Goal: Information Seeking & Learning: Learn about a topic

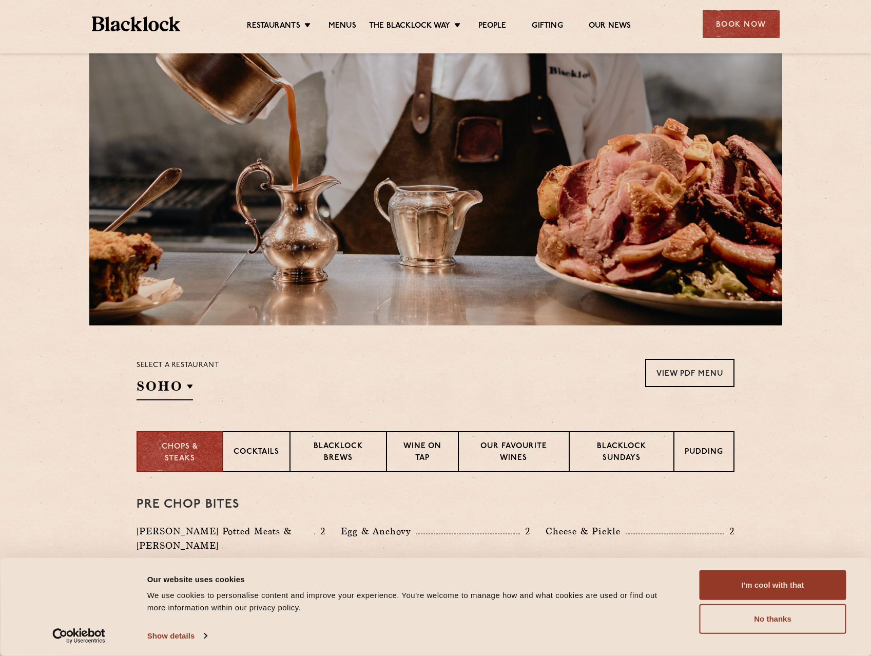
scroll to position [205, 0]
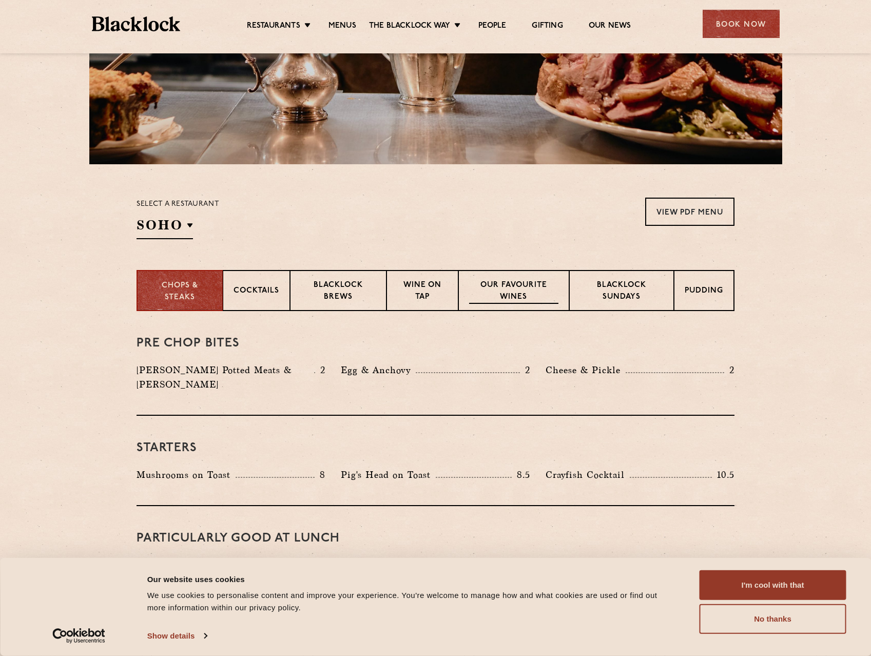
click at [533, 286] on p "Our favourite wines" at bounding box center [513, 292] width 89 height 24
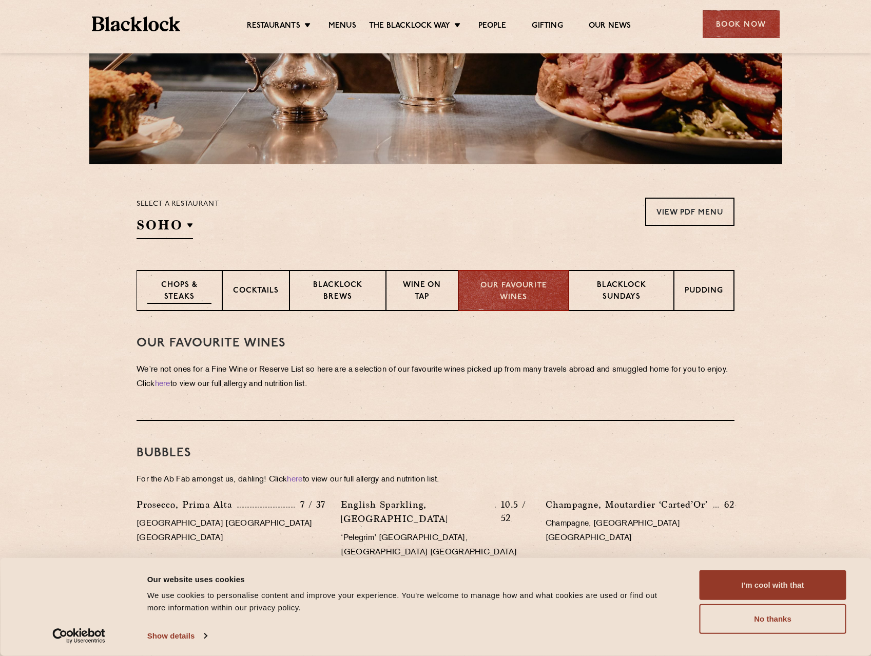
click at [177, 274] on div "Chops & Steaks" at bounding box center [180, 290] width 86 height 41
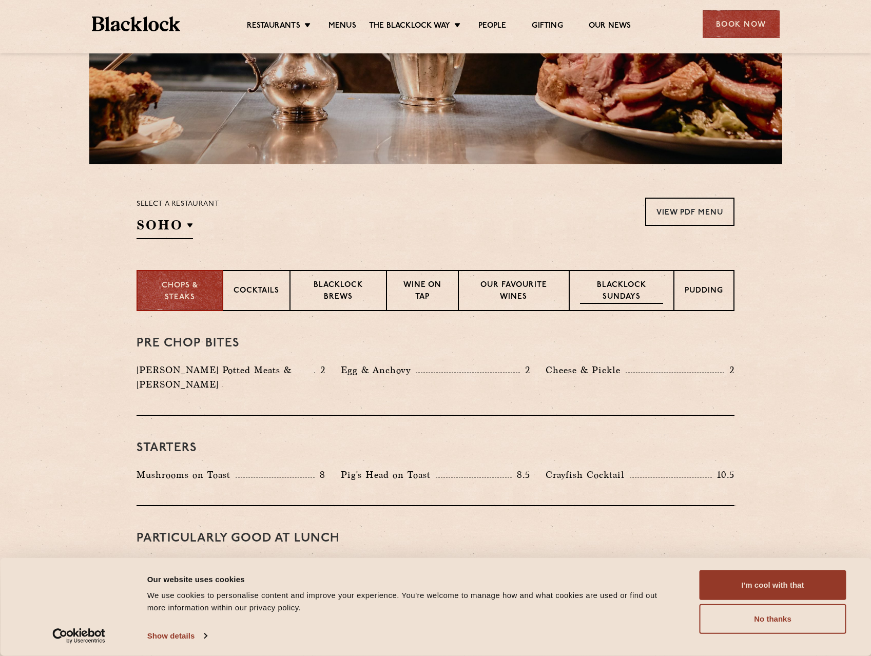
click at [589, 287] on p "Blacklock Sundays" at bounding box center [621, 292] width 83 height 24
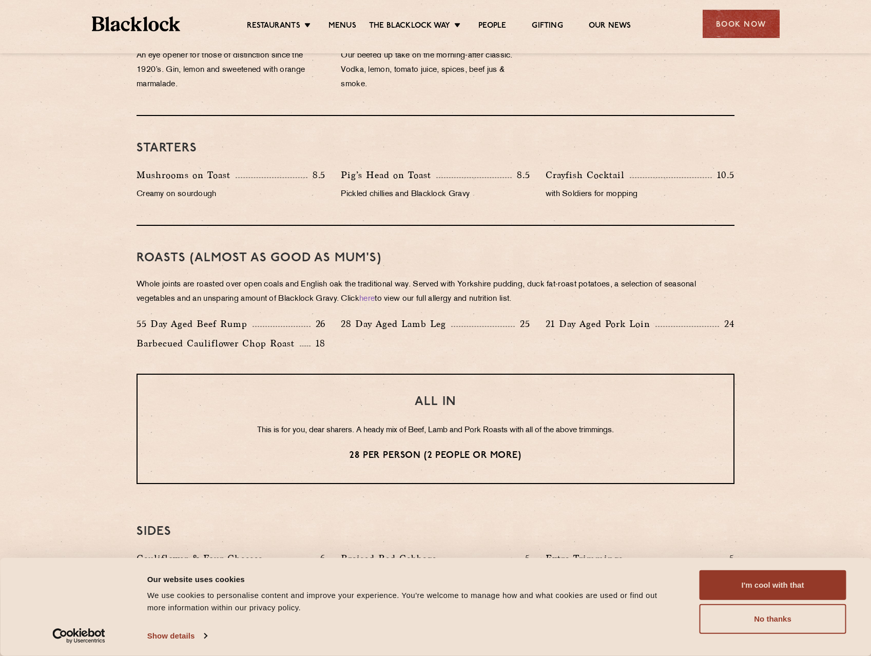
scroll to position [667, 0]
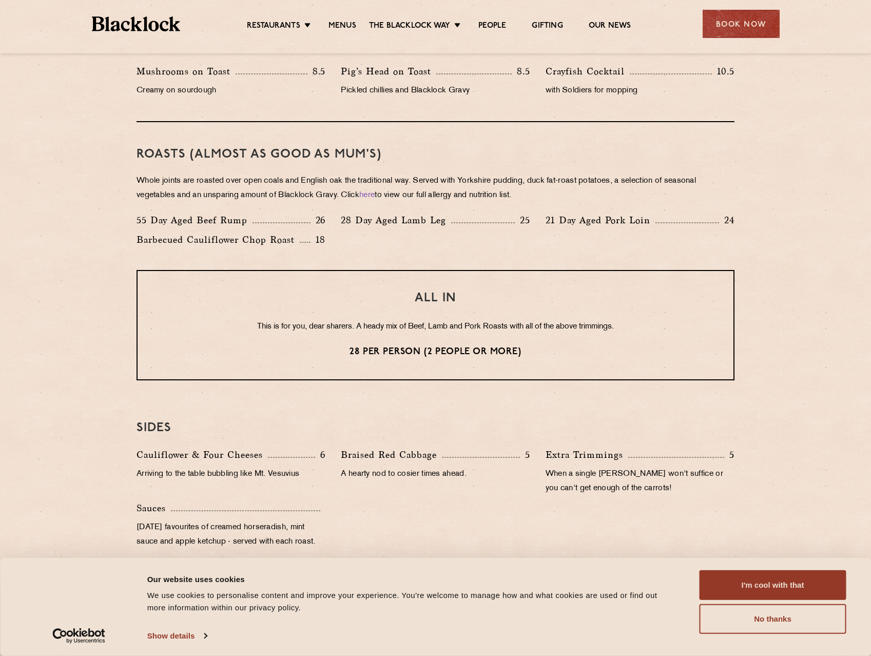
drag, startPoint x: 226, startPoint y: 326, endPoint x: 672, endPoint y: 304, distance: 446.2
click at [672, 304] on div "ALL IN This is for you, dear sharers. A heady mix of Beef, Lamb and Pork Roasts…" at bounding box center [436, 325] width 598 height 110
click at [672, 304] on h3 "ALL IN" at bounding box center [435, 298] width 555 height 13
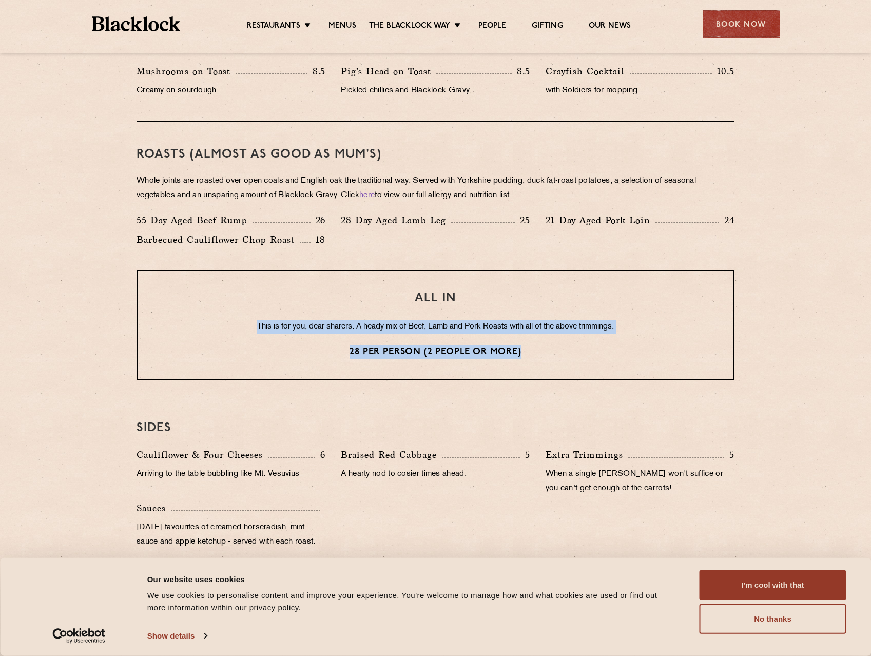
drag, startPoint x: 603, startPoint y: 302, endPoint x: 665, endPoint y: 352, distance: 79.2
click at [664, 351] on div "ALL IN This is for you, dear sharers. A heady mix of Beef, Lamb and Pork Roasts…" at bounding box center [436, 325] width 598 height 110
click at [665, 352] on p "28 per person (2 people or more)" at bounding box center [435, 352] width 555 height 13
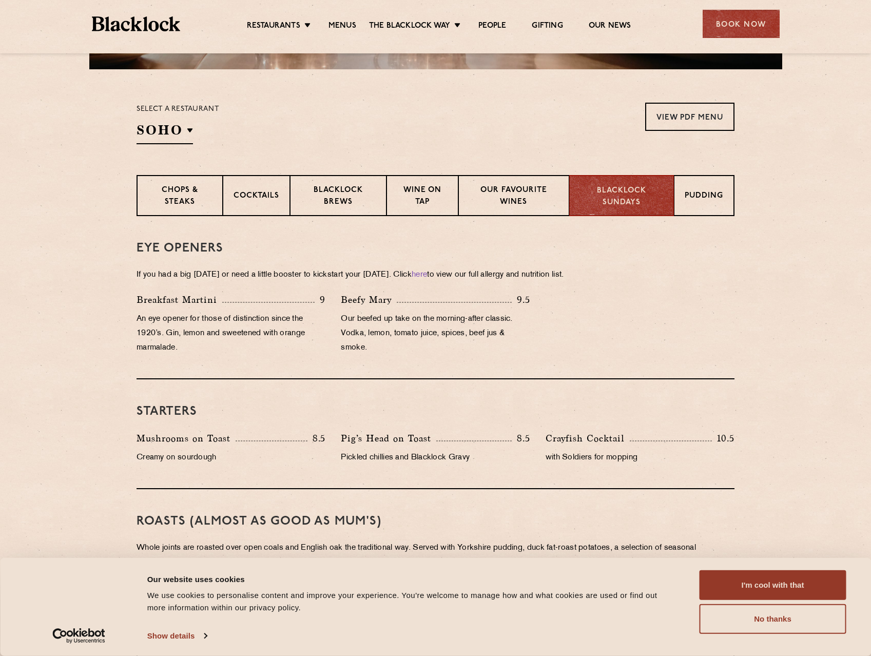
scroll to position [328, 0]
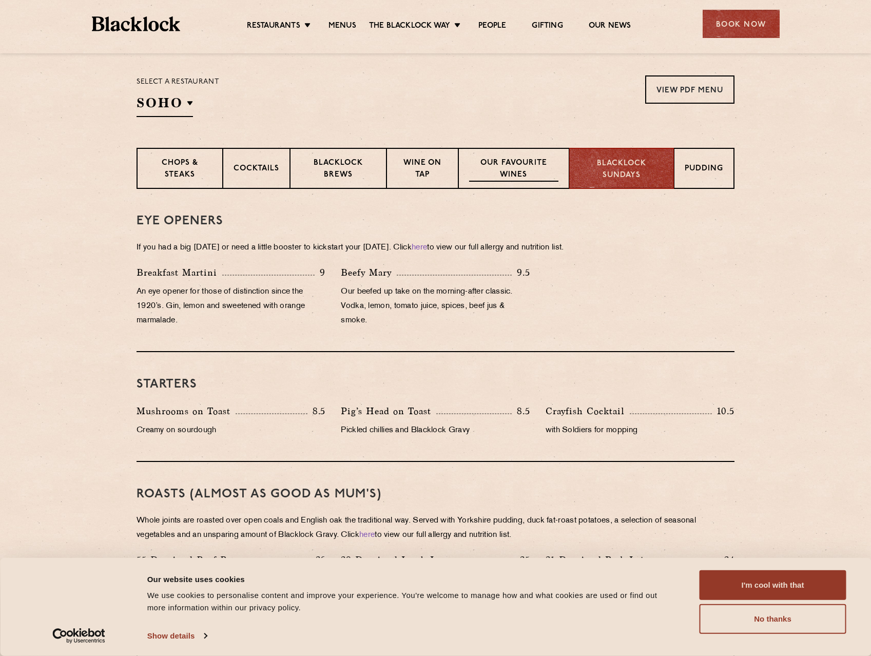
click at [472, 167] on p "Our favourite wines" at bounding box center [513, 170] width 89 height 24
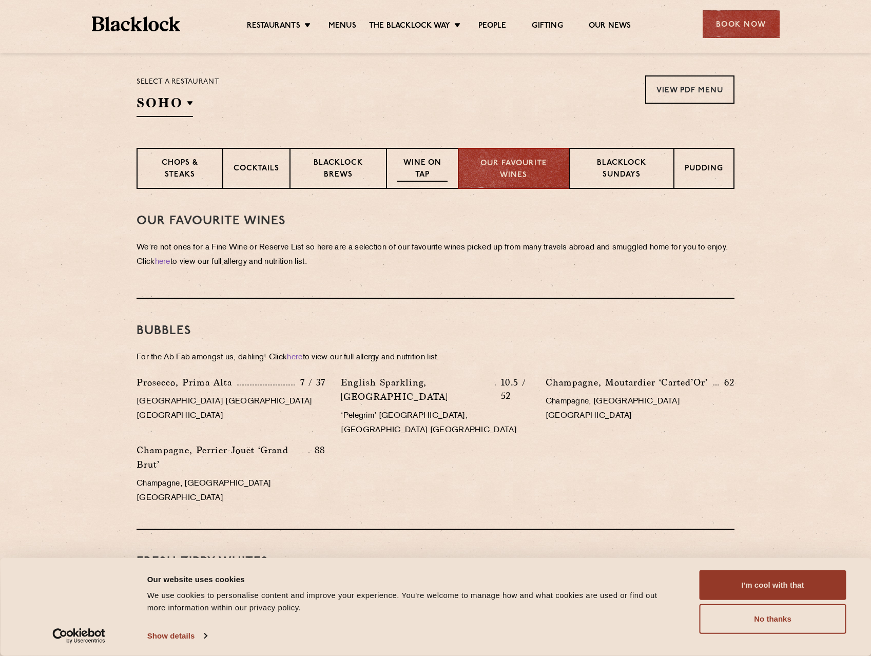
click at [413, 164] on p "Wine on Tap" at bounding box center [422, 170] width 50 height 24
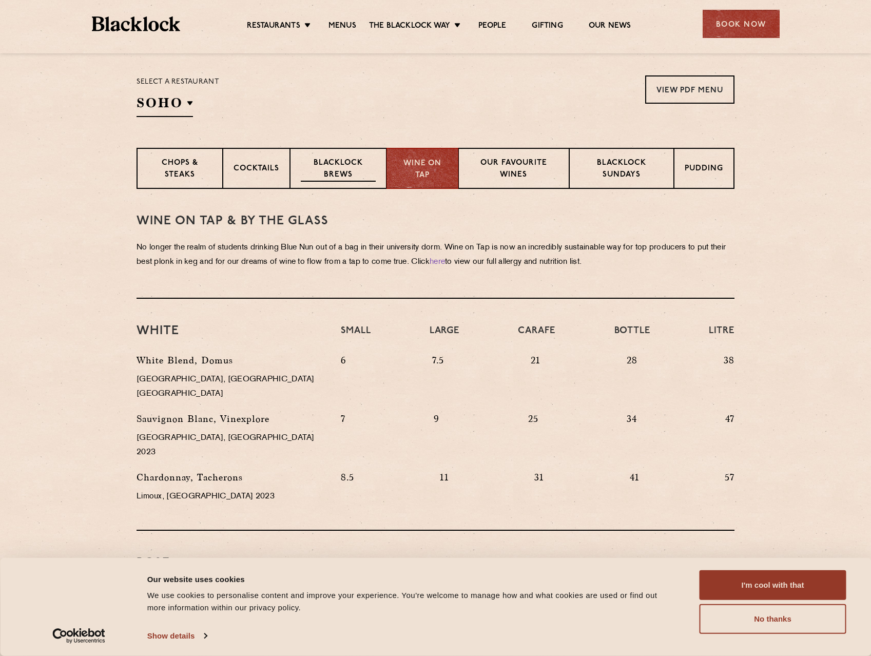
click at [359, 168] on p "Blacklock Brews" at bounding box center [338, 170] width 75 height 24
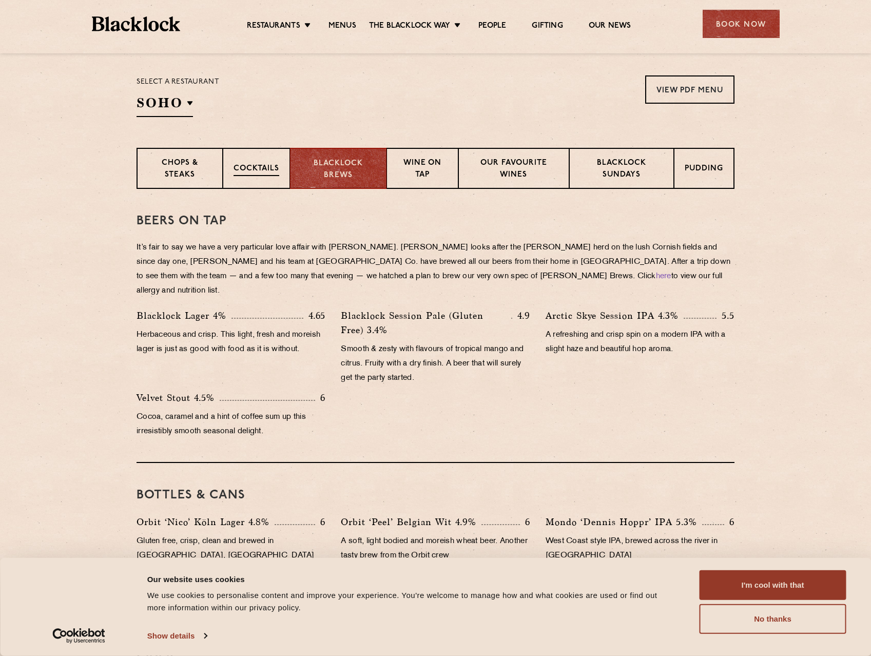
click at [261, 173] on p "Cocktails" at bounding box center [257, 169] width 46 height 13
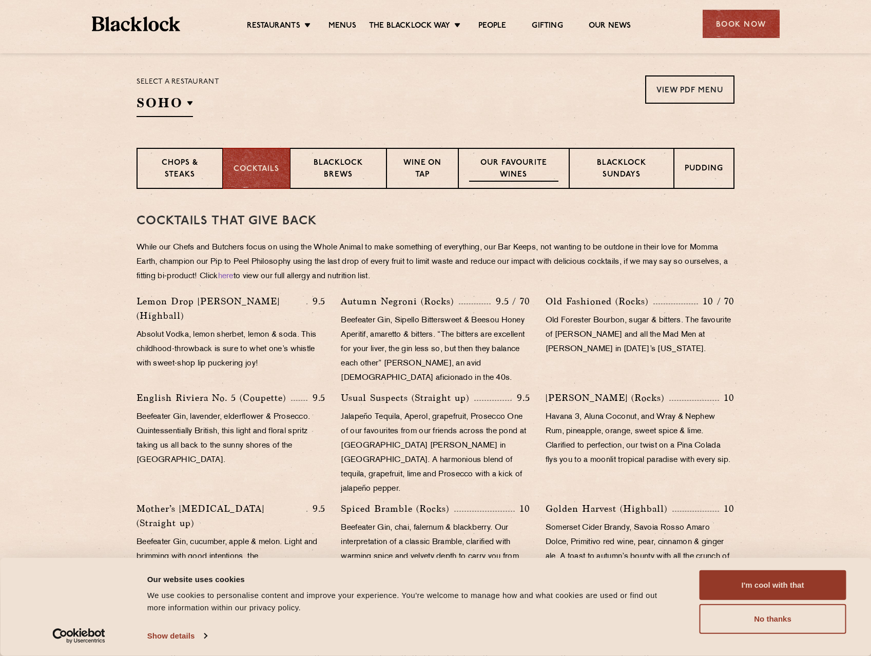
click at [495, 184] on div "Our favourite wines" at bounding box center [513, 168] width 110 height 41
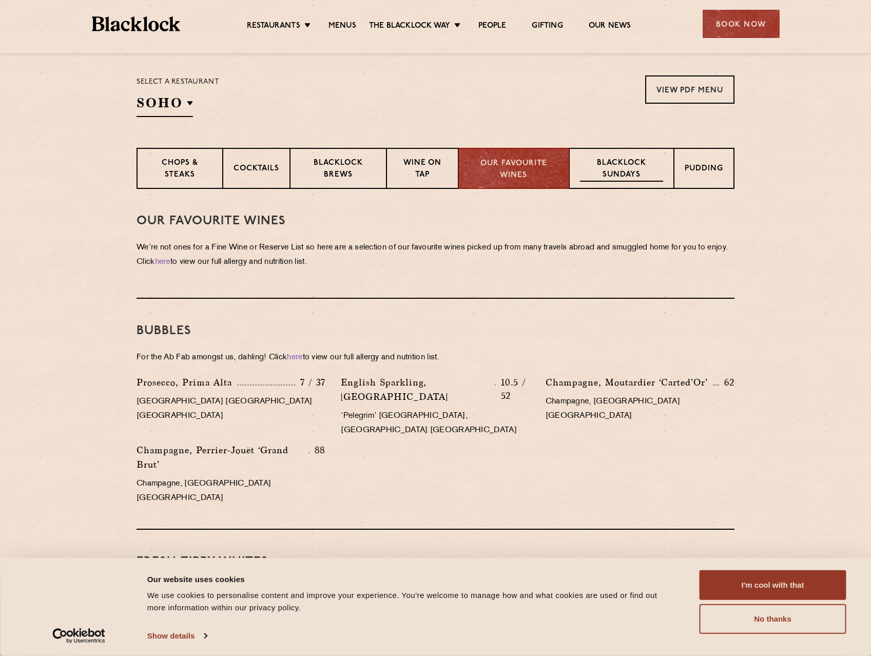
click at [613, 179] on p "Blacklock Sundays" at bounding box center [621, 170] width 83 height 24
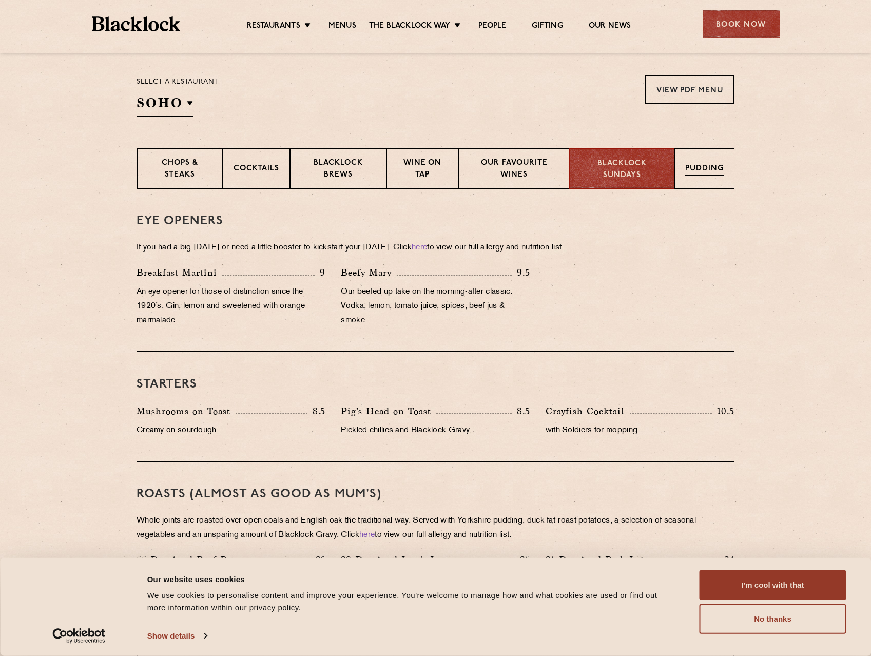
drag, startPoint x: 720, startPoint y: 184, endPoint x: 696, endPoint y: 176, distance: 26.0
click at [720, 184] on div "Pudding" at bounding box center [705, 168] width 60 height 41
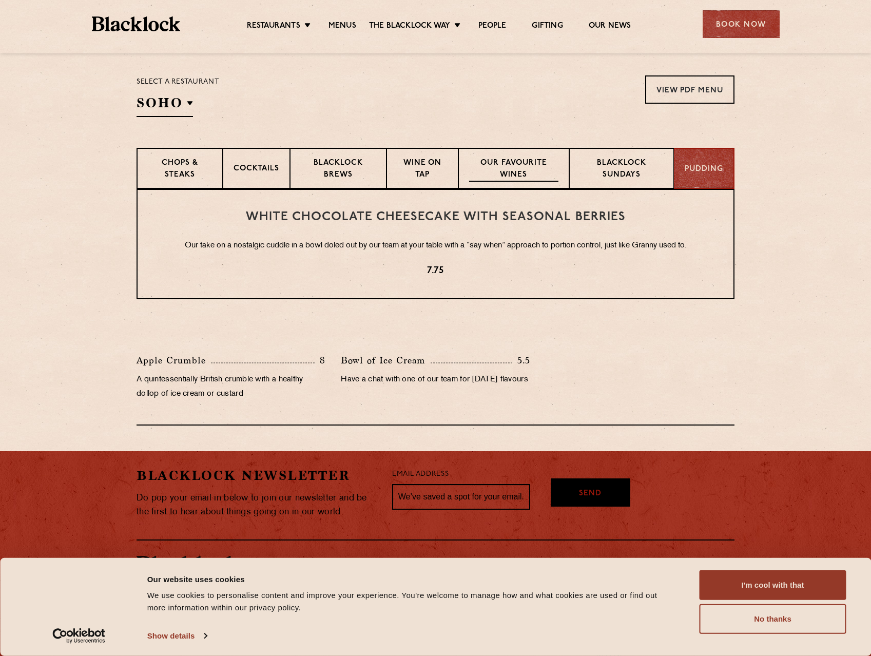
click at [519, 171] on p "Our favourite wines" at bounding box center [513, 170] width 89 height 24
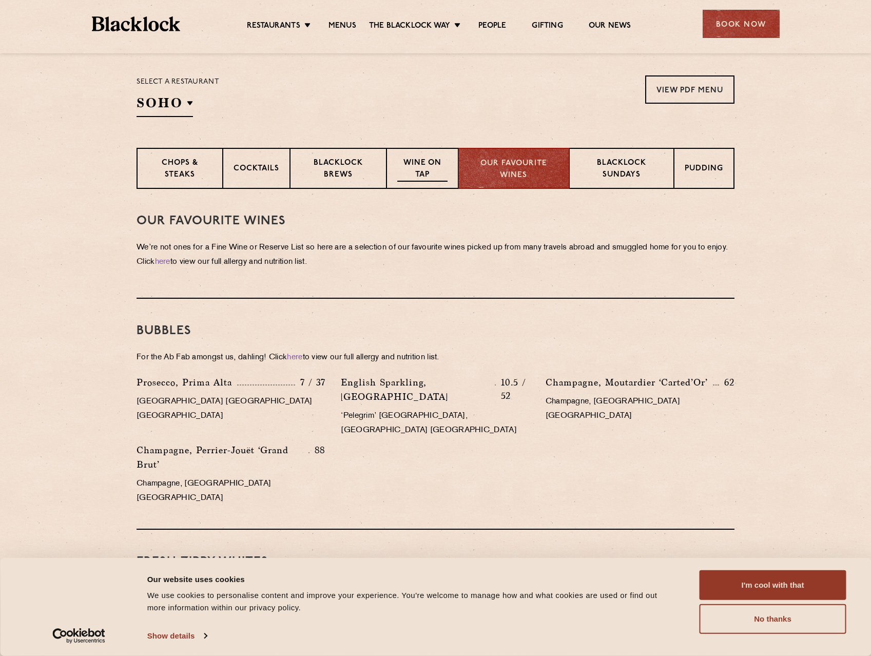
click at [446, 173] on p "Wine on Tap" at bounding box center [422, 170] width 50 height 24
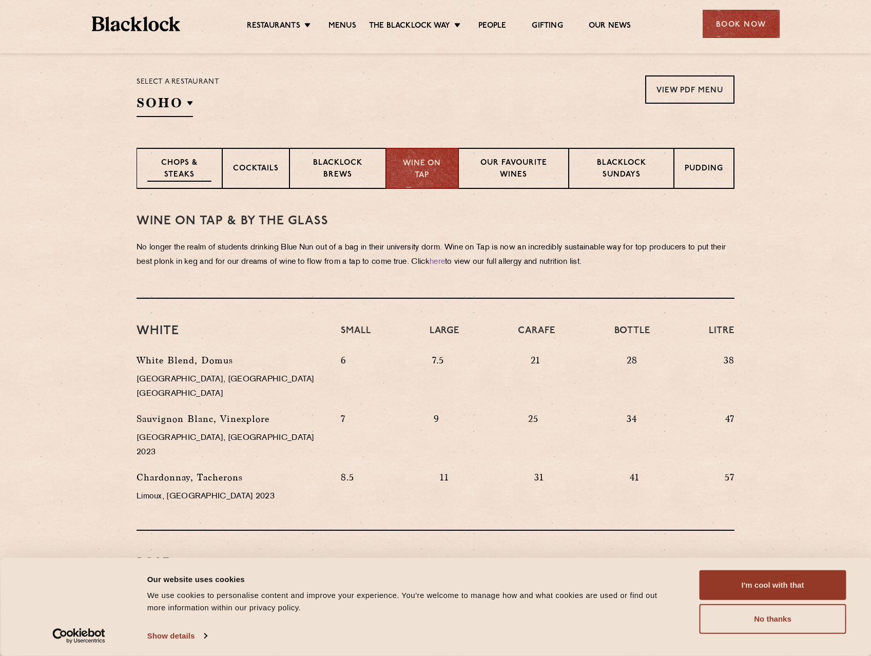
click at [160, 164] on p "Chops & Steaks" at bounding box center [179, 170] width 64 height 24
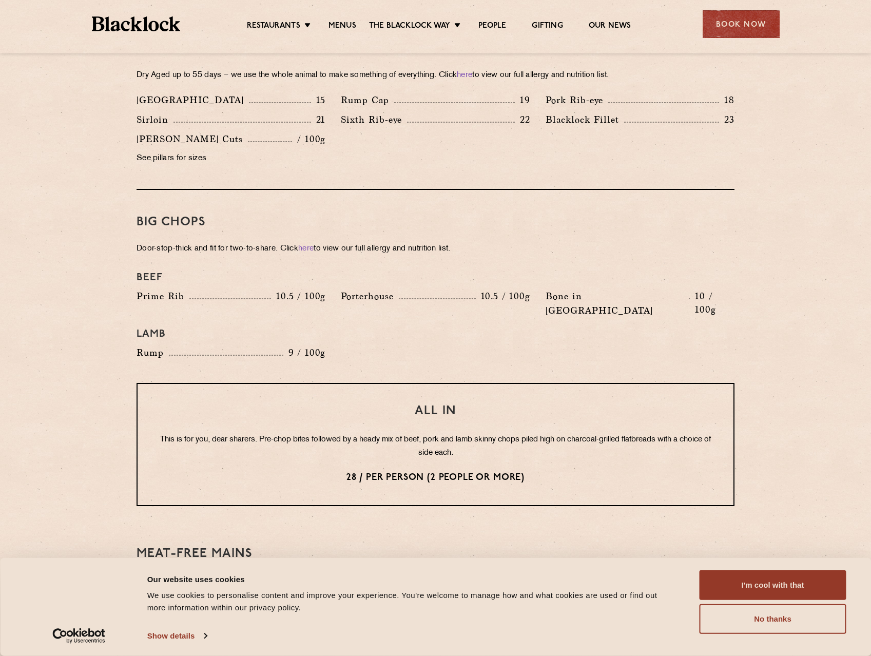
scroll to position [995, 0]
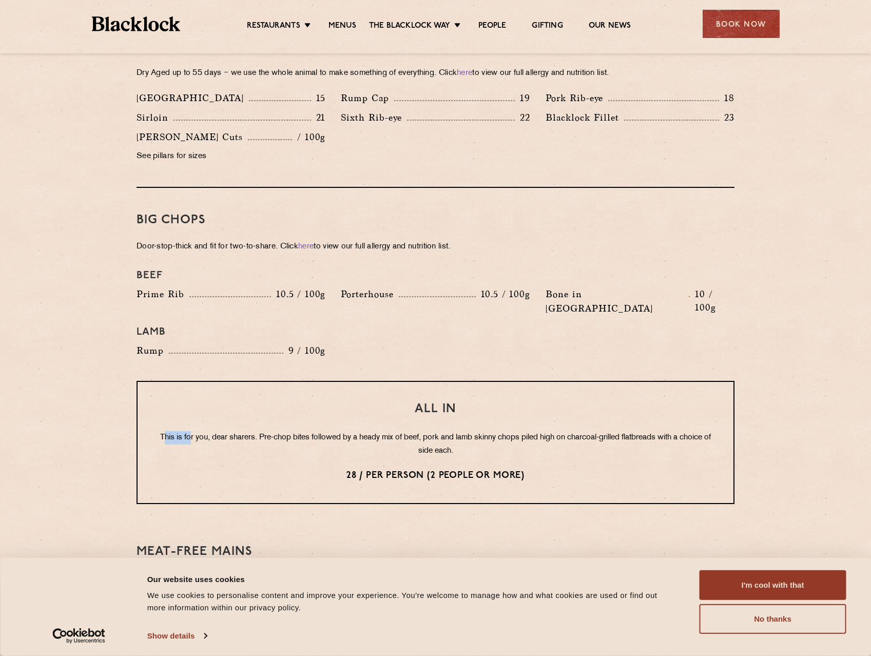
drag, startPoint x: 202, startPoint y: 401, endPoint x: 170, endPoint y: 403, distance: 31.3
click at [171, 403] on div "All In This is for you, dear sharers. Pre-chop bites followed by a heady mix of…" at bounding box center [436, 442] width 598 height 123
click at [238, 431] on p "This is for you, dear sharers. Pre-chop bites followed by a heady mix of beef, …" at bounding box center [435, 444] width 555 height 27
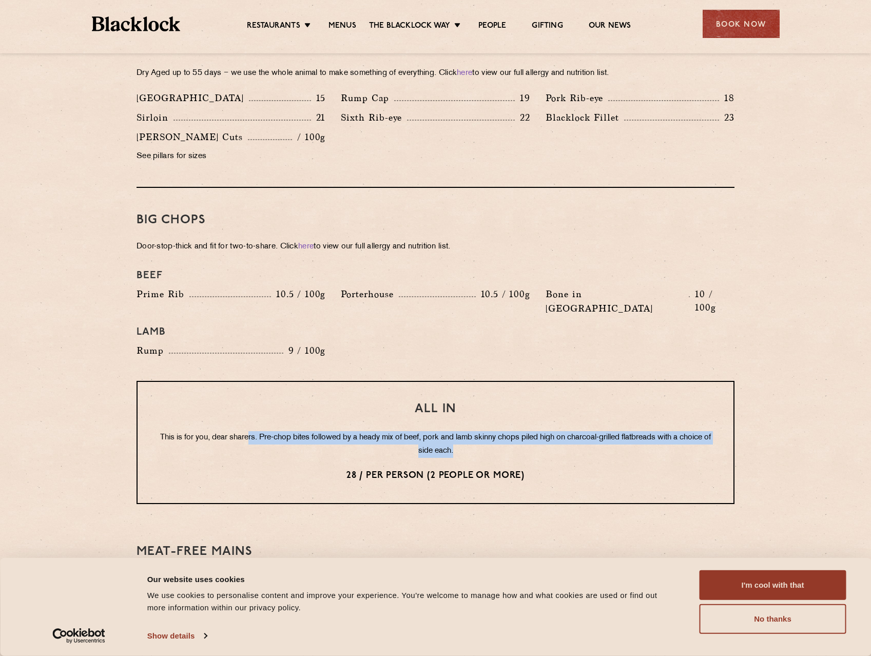
drag, startPoint x: 262, startPoint y: 409, endPoint x: 577, endPoint y: 422, distance: 315.0
click at [577, 431] on p "This is for you, dear sharers. Pre-chop bites followed by a heady mix of beef, …" at bounding box center [435, 444] width 555 height 27
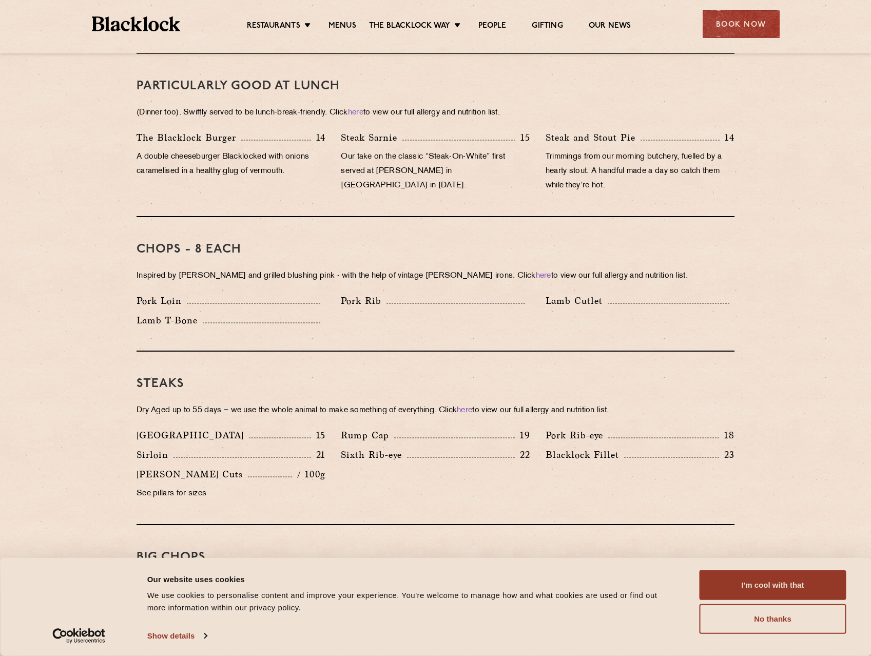
scroll to position [582, 0]
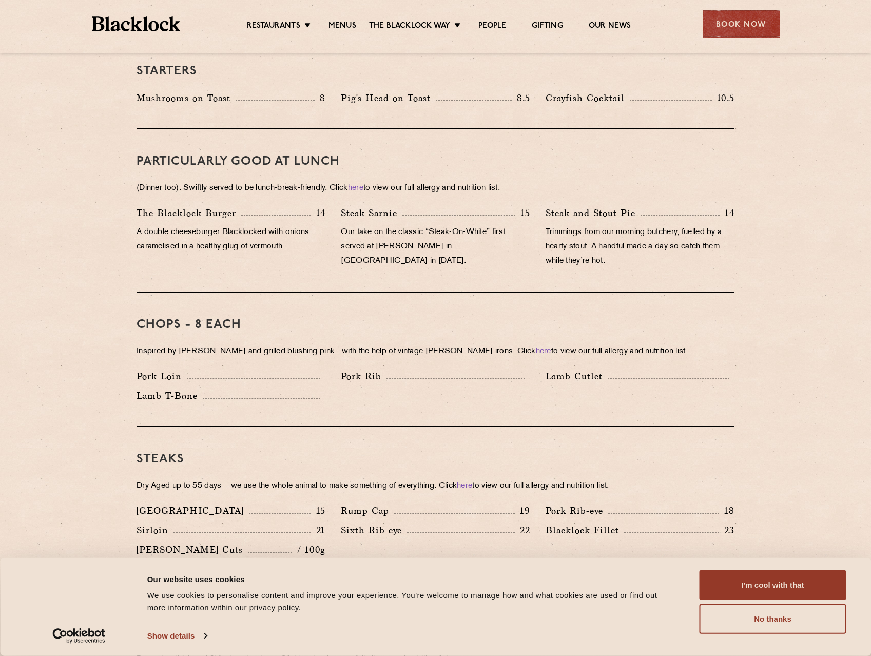
click at [459, 33] on div "Restaurants Soho City Shoreditch Covent Garden Canary Wharf Manchester Birmingh…" at bounding box center [435, 23] width 719 height 46
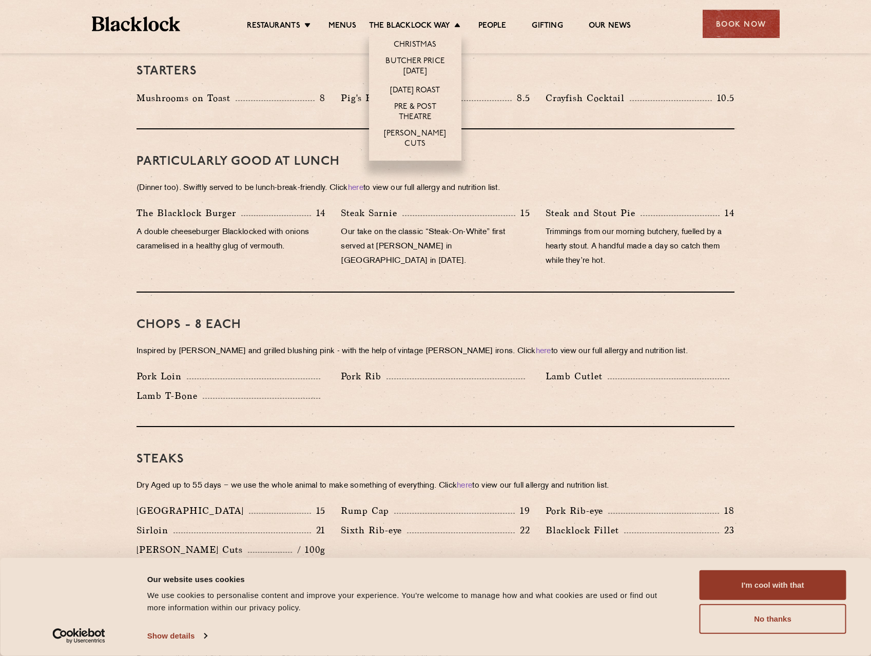
click at [454, 30] on li "The Blacklock Way Christmas Butcher Price Monday Sunday Roast Pre & Post Theatr…" at bounding box center [417, 26] width 97 height 11
click at [439, 67] on link "Butcher Price [DATE]" at bounding box center [415, 67] width 72 height 22
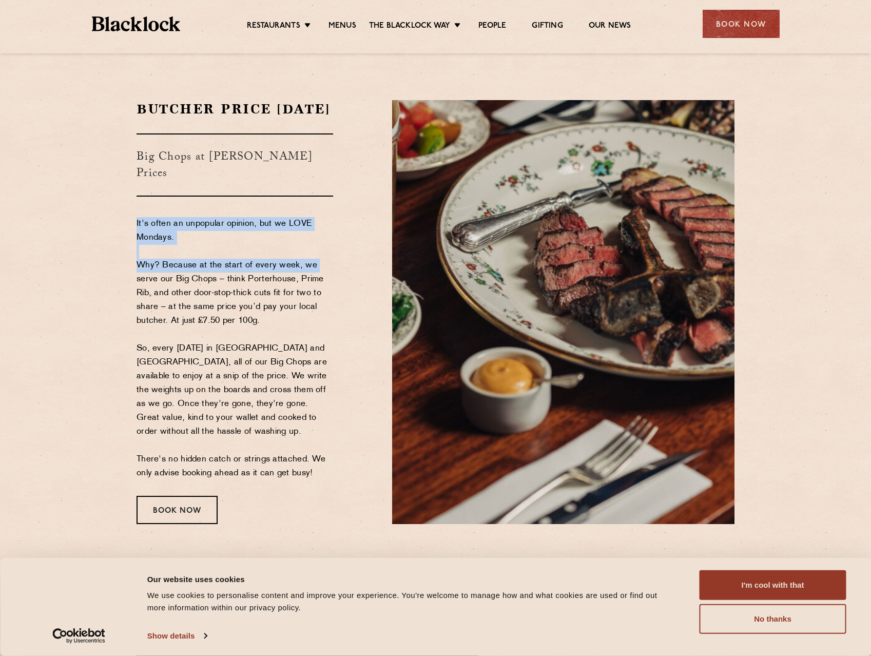
drag, startPoint x: 131, startPoint y: 219, endPoint x: 340, endPoint y: 273, distance: 215.8
click at [340, 273] on div "Butcher Price Monday Big Chops at Butcher's Prices It's often an unpopular opin…" at bounding box center [257, 312] width 256 height 424
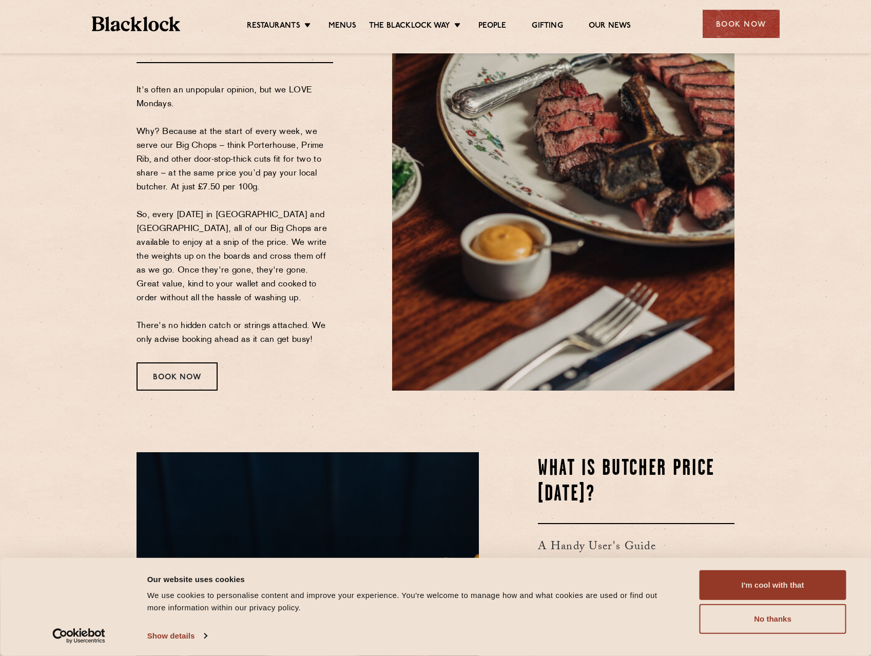
scroll to position [205, 0]
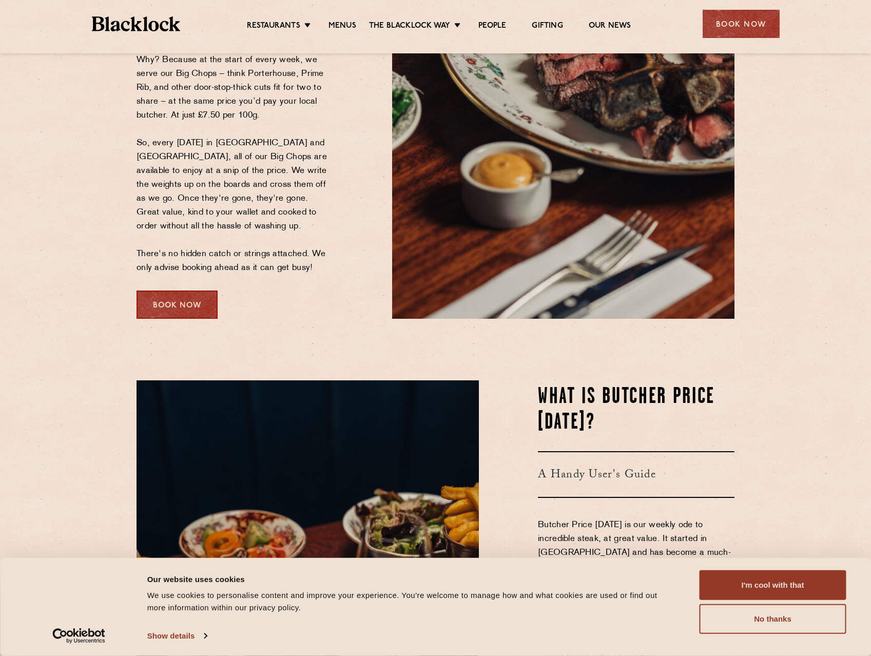
click at [205, 307] on div "Book Now" at bounding box center [177, 305] width 81 height 28
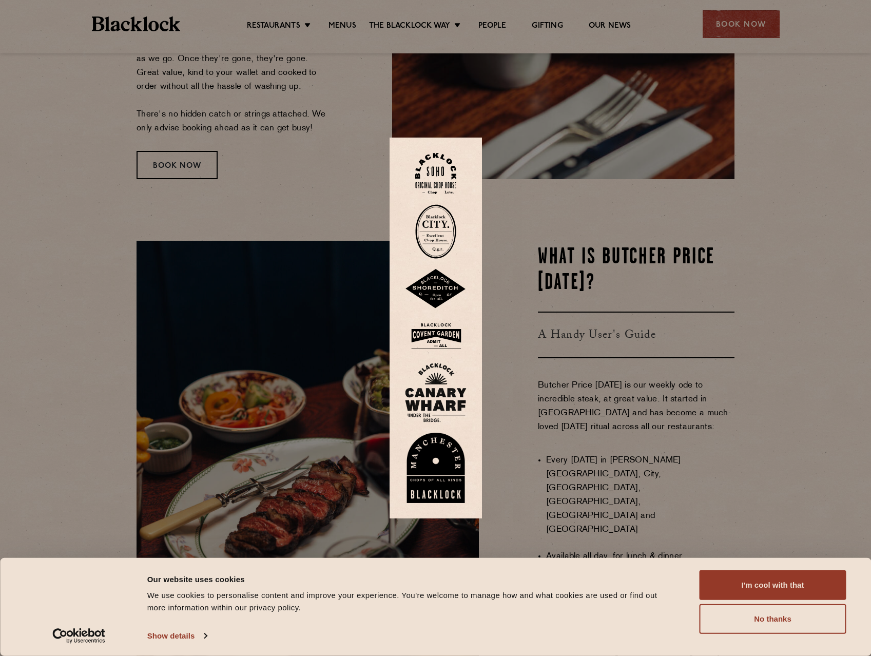
scroll to position [411, 0]
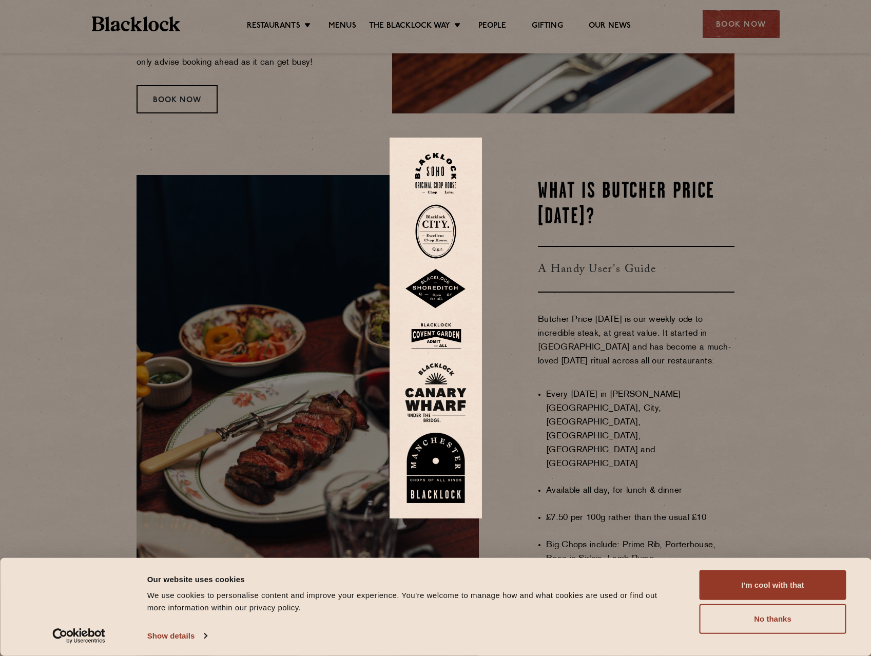
click at [457, 339] on img at bounding box center [436, 335] width 62 height 33
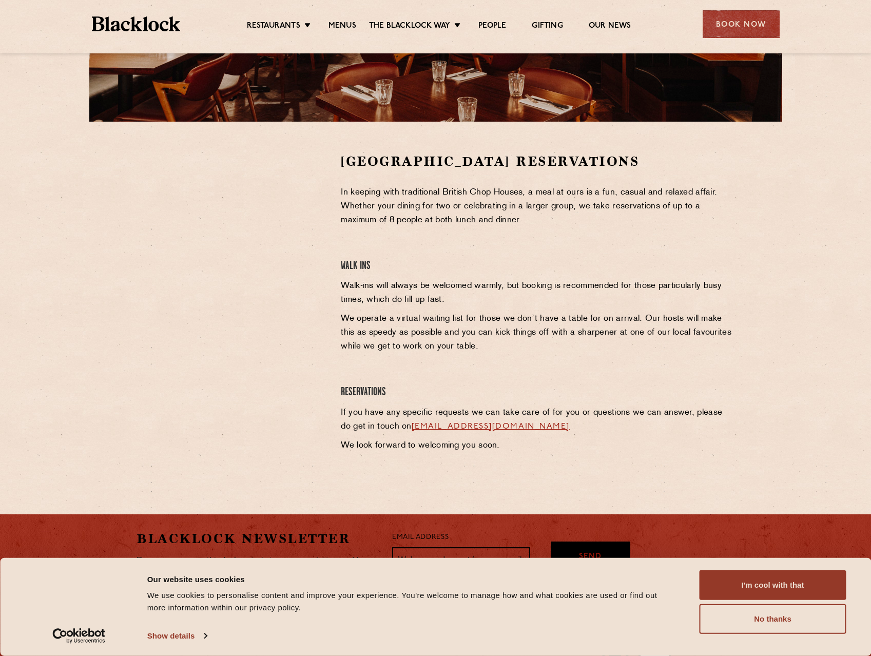
scroll to position [278, 0]
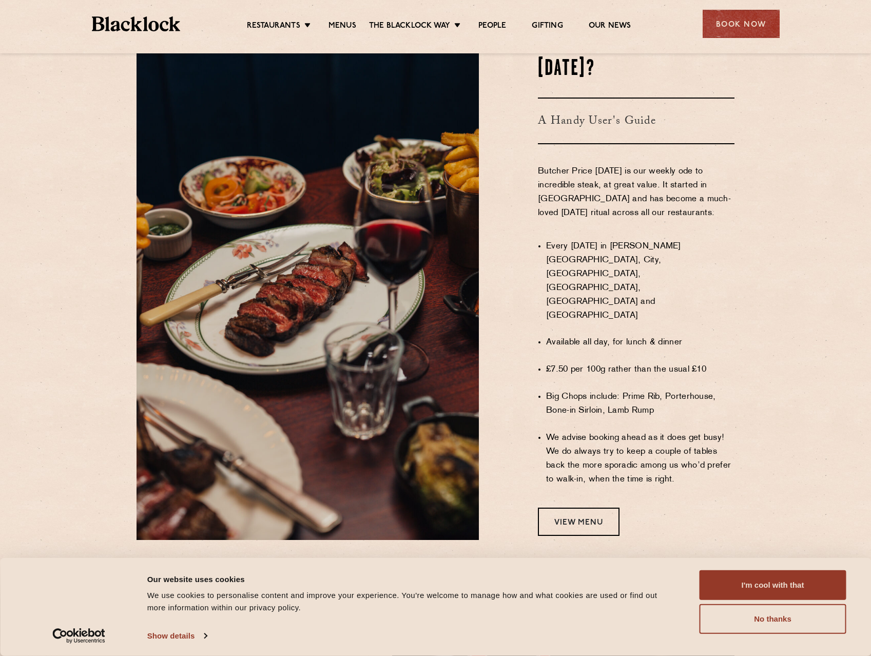
scroll to position [565, 0]
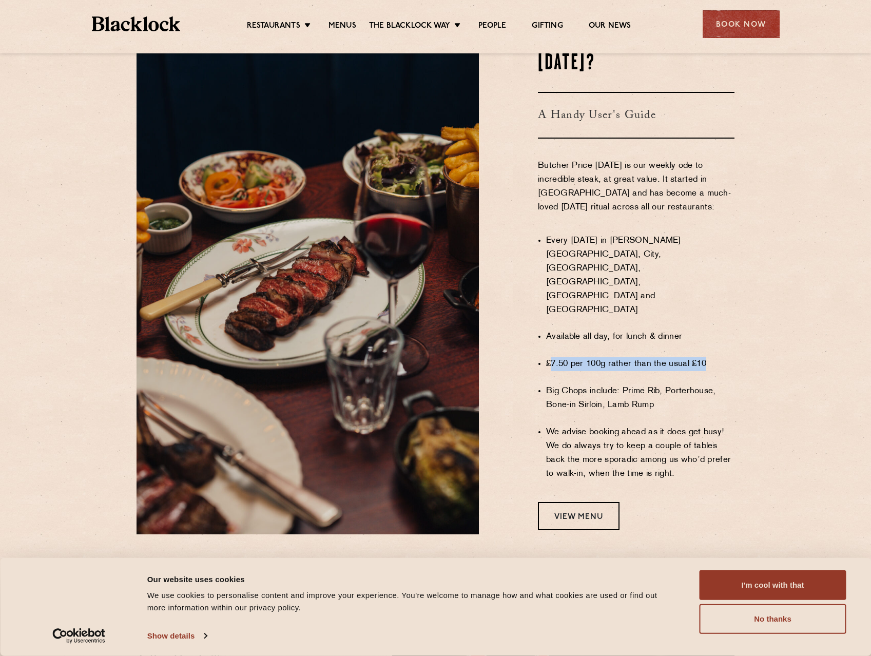
drag, startPoint x: 550, startPoint y: 349, endPoint x: 737, endPoint y: 352, distance: 186.4
click at [737, 352] on div "WHAT IS BUTCHER PRICE [DATE]? A Handy User's Guide Butcher Price [DATE] is our …" at bounding box center [615, 277] width 256 height 513
click at [710, 387] on li "Big Chops include: Prime Rib, Porterhouse, Bone-in Sirloin, Lamb Rump" at bounding box center [640, 399] width 188 height 28
click at [693, 388] on li "Big Chops include: Prime Rib, Porterhouse, Bone-in Sirloin, Lamb Rump" at bounding box center [640, 399] width 188 height 28
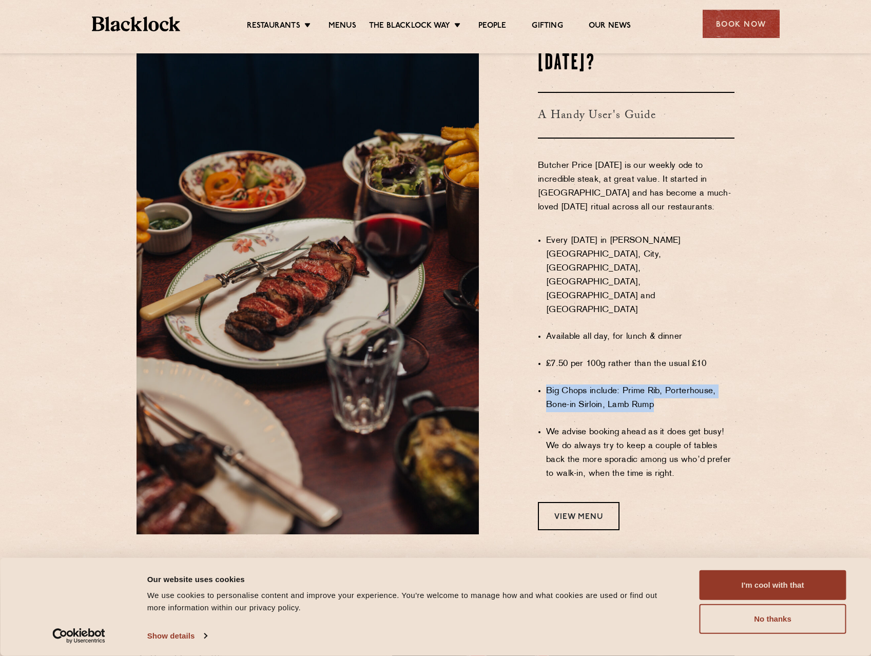
drag, startPoint x: 548, startPoint y: 370, endPoint x: 731, endPoint y: 381, distance: 183.6
click at [731, 385] on li "Big Chops include: Prime Rib, Porterhouse, Bone-in Sirloin, Lamb Rump" at bounding box center [640, 399] width 188 height 28
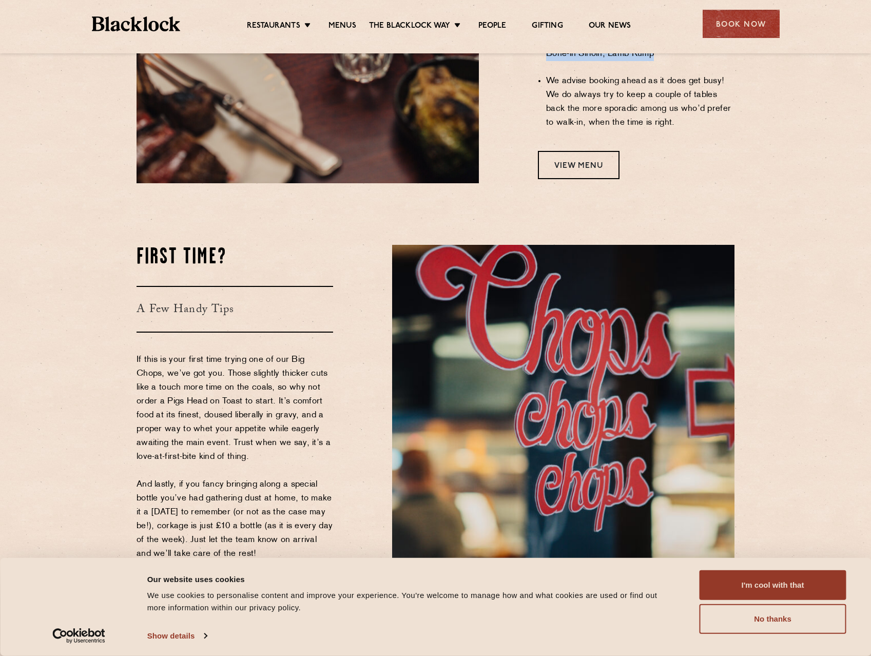
scroll to position [924, 0]
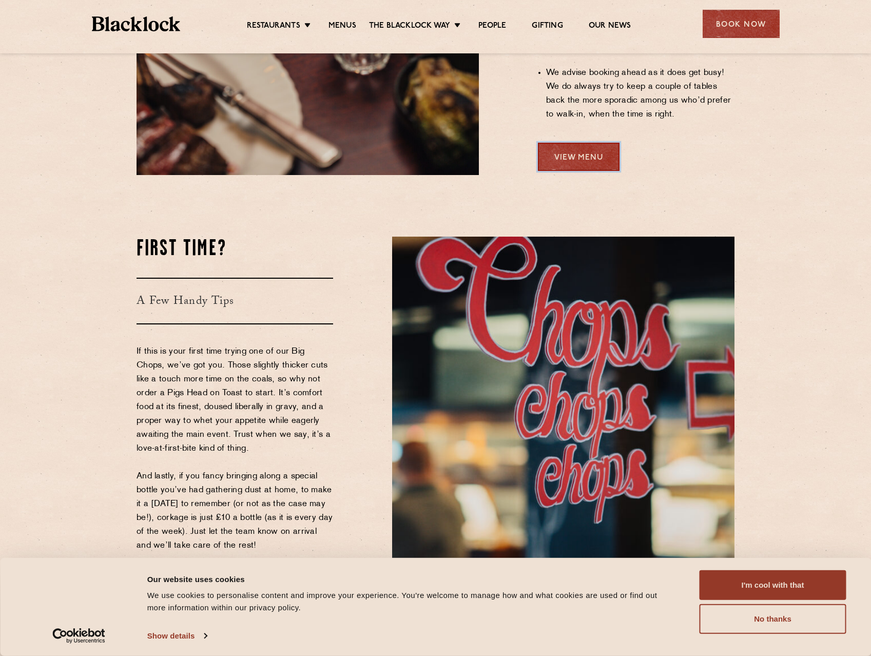
click at [573, 143] on link "View Menu" at bounding box center [579, 157] width 82 height 28
